Goal: Information Seeking & Learning: Learn about a topic

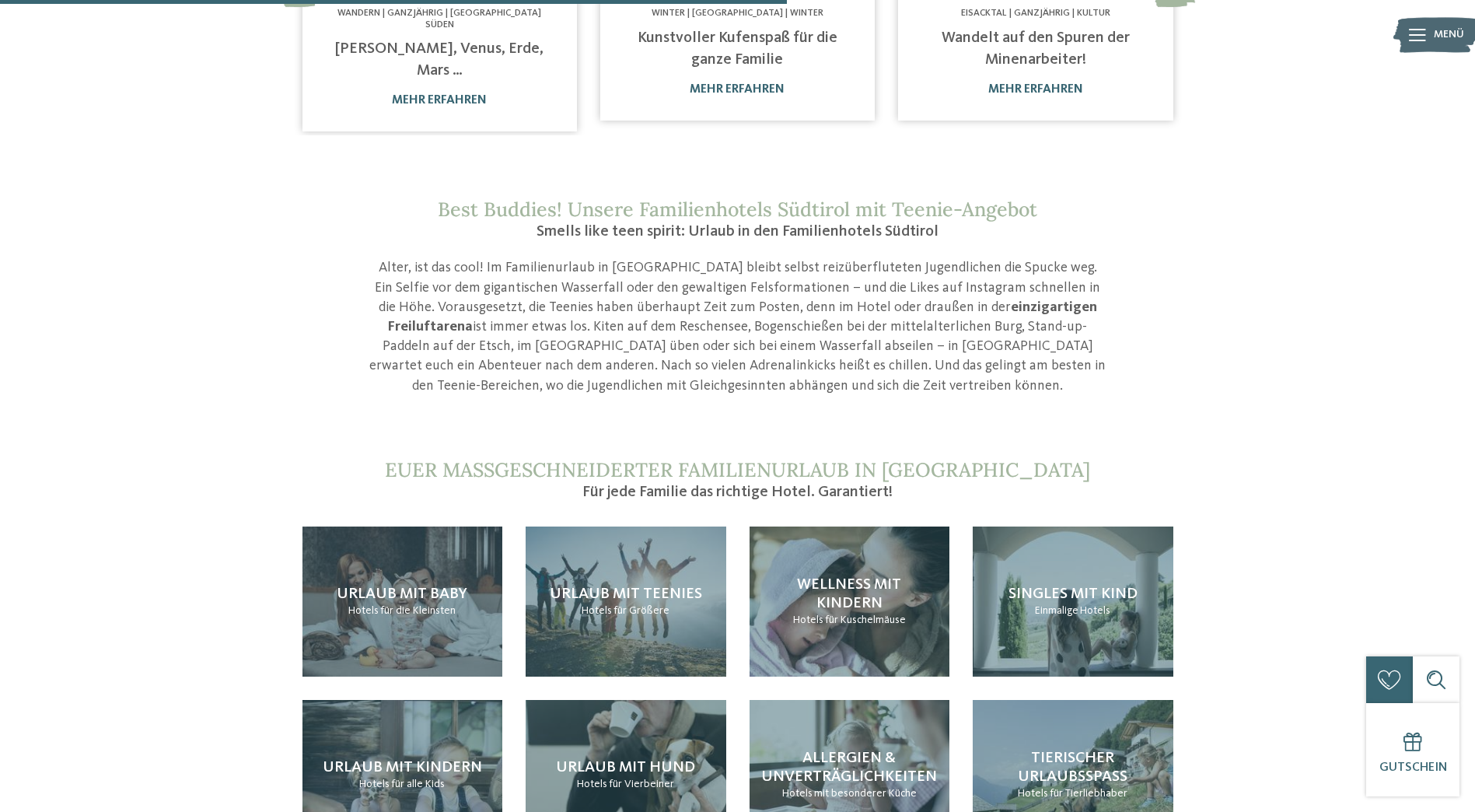
scroll to position [1244, 0]
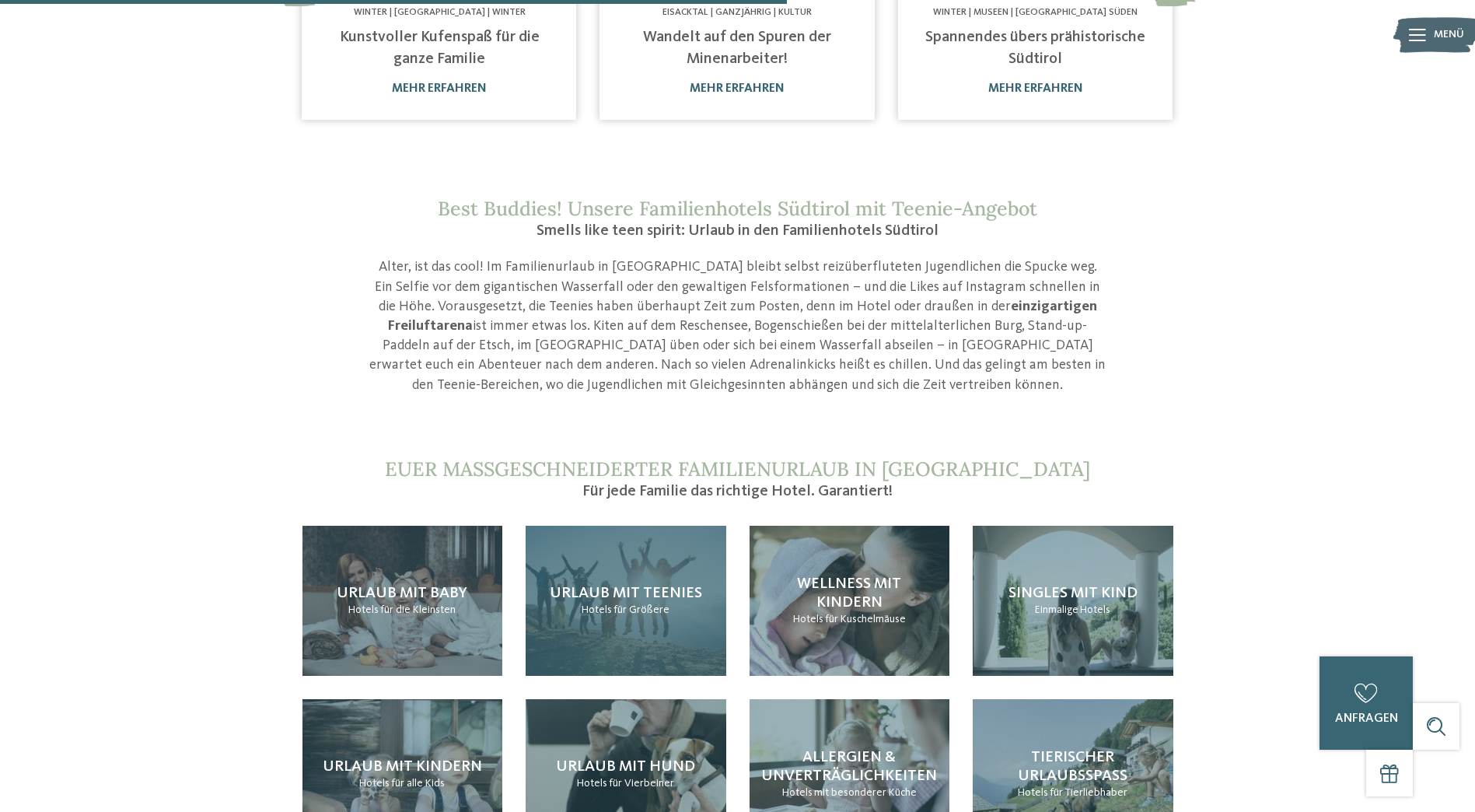
click at [640, 585] on span "Urlaub mit Teenies" at bounding box center [626, 593] width 152 height 16
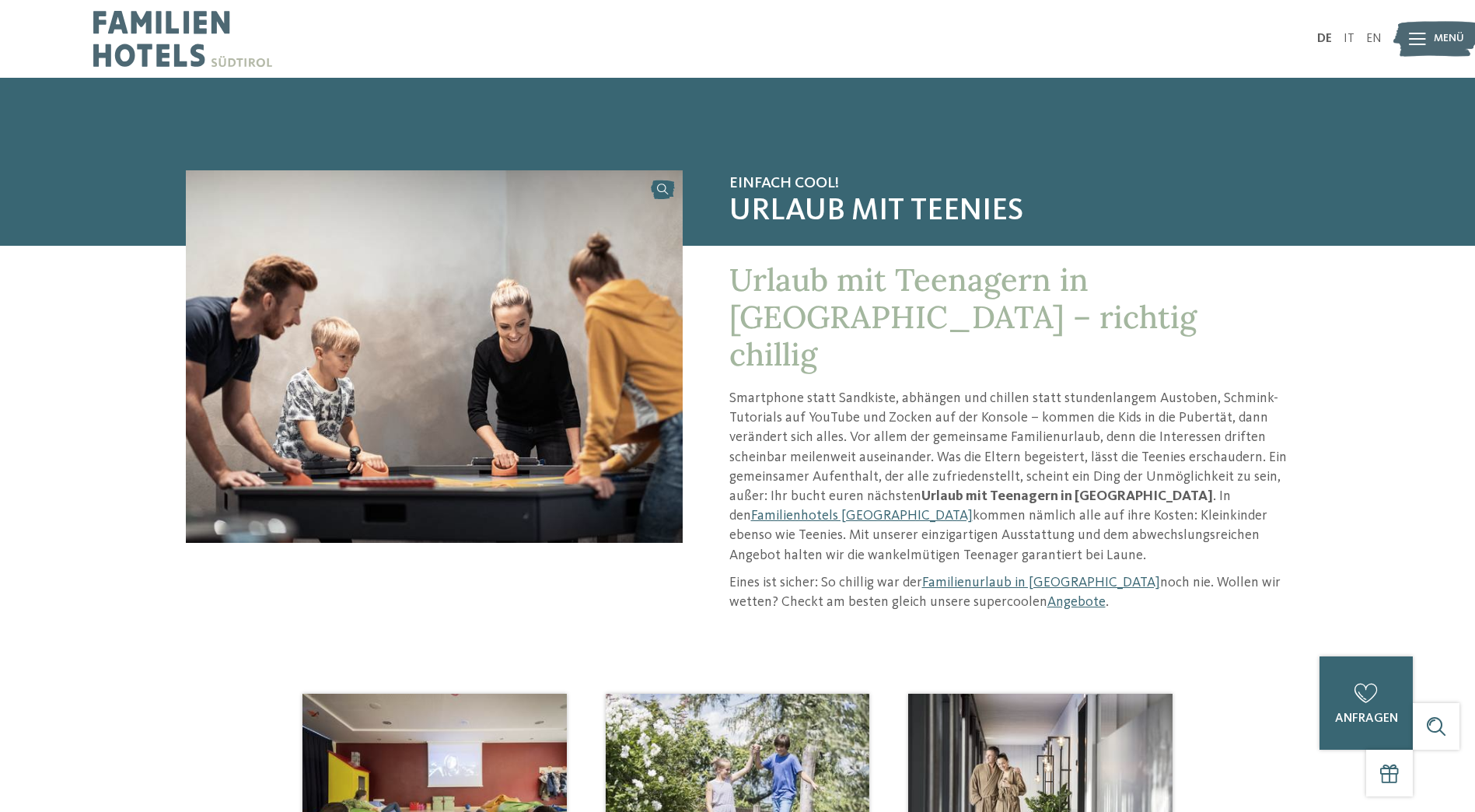
click at [1245, 573] on p "Eines ist sicher: So chillig war der Familienurlaub in [GEOGRAPHIC_DATA] noch n…" at bounding box center [1009, 592] width 561 height 39
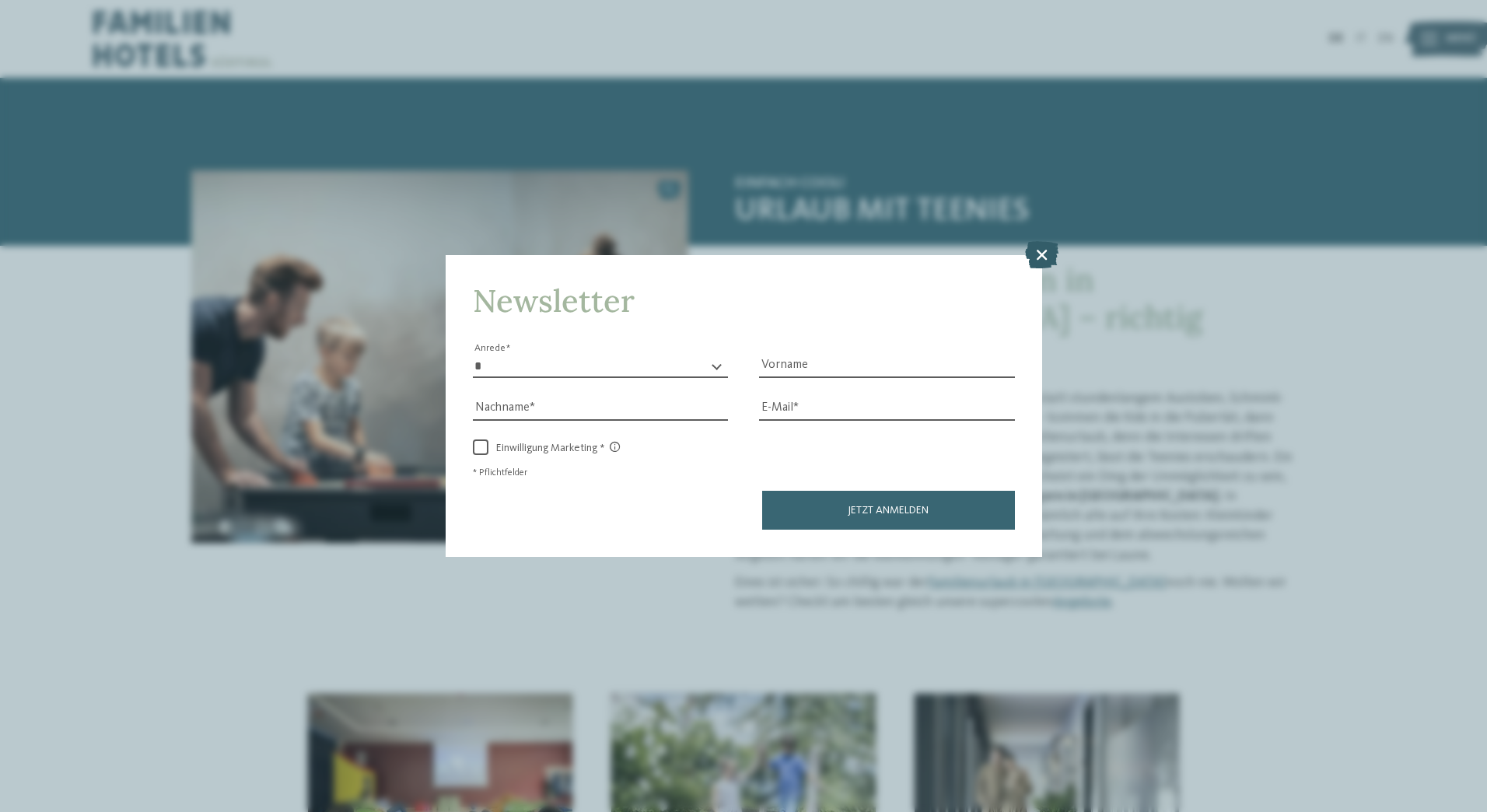
click at [1036, 249] on icon at bounding box center [1042, 253] width 33 height 27
